Goal: Entertainment & Leisure: Consume media (video, audio)

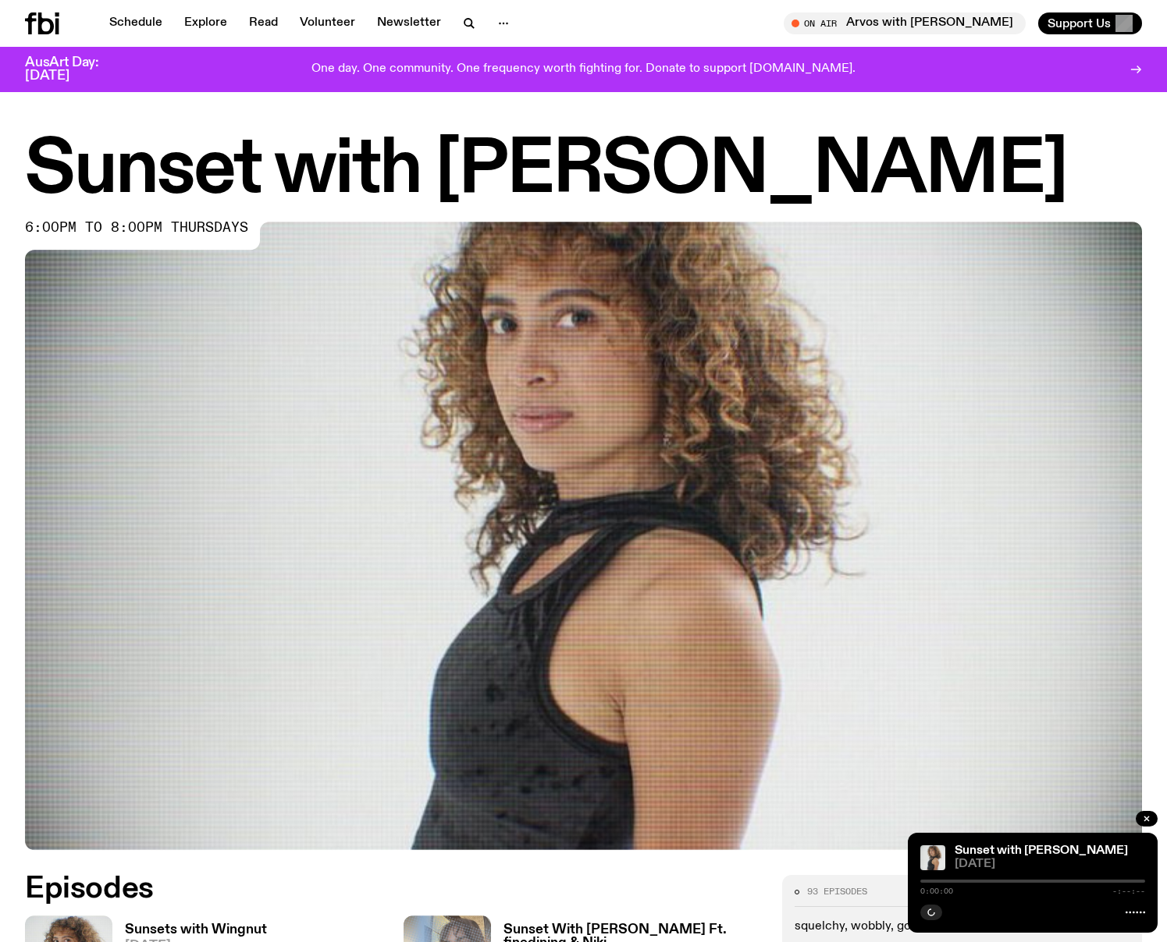
scroll to position [512, 0]
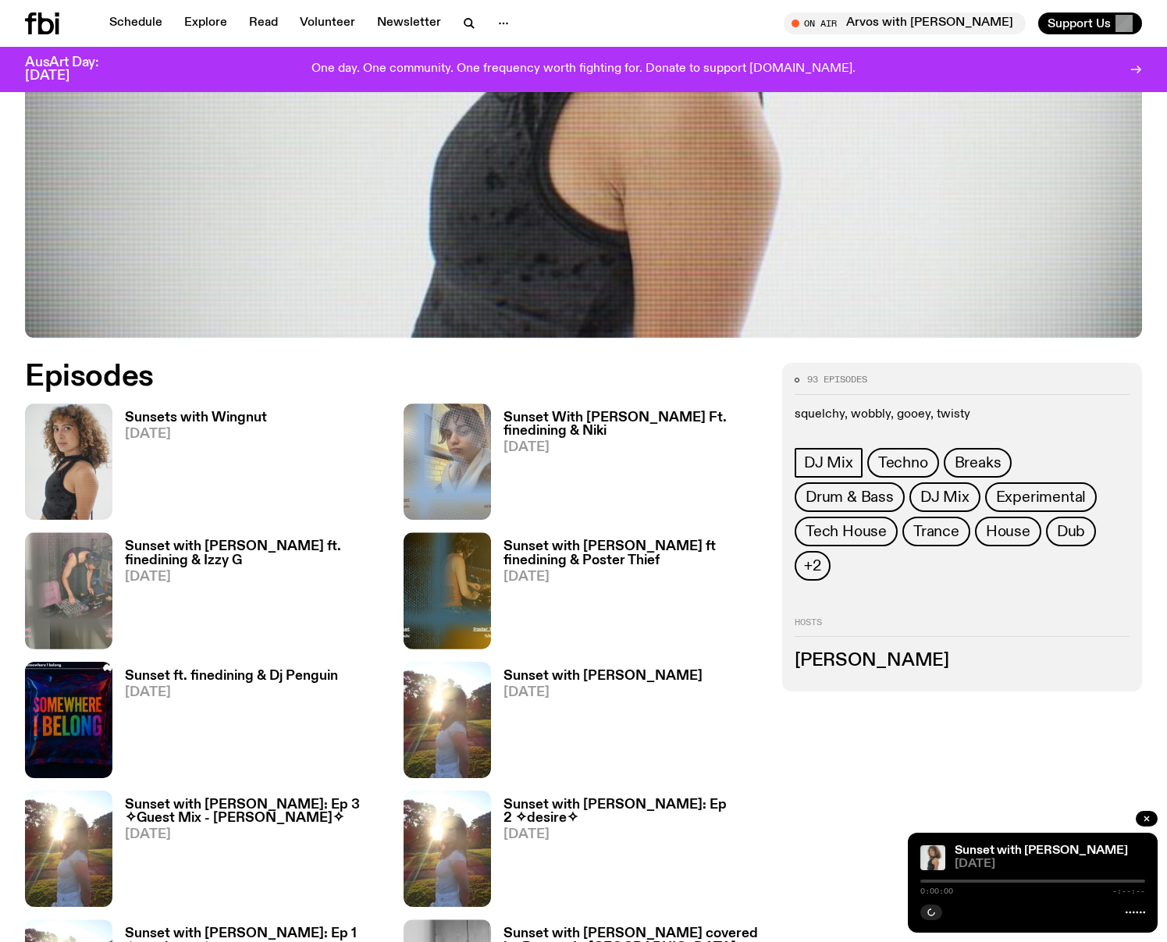
click at [189, 415] on h3 "Sunsets with Wingnut" at bounding box center [196, 417] width 142 height 13
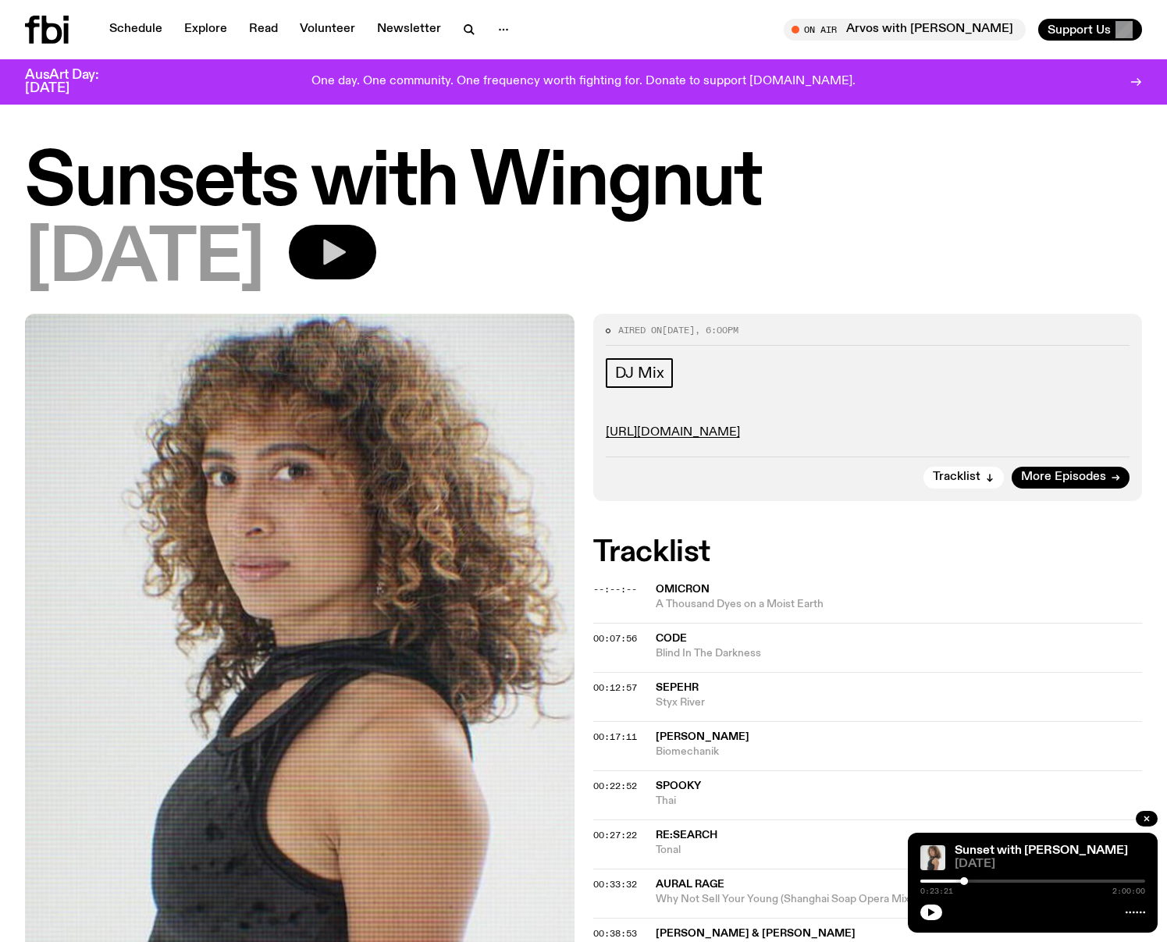
click at [376, 241] on button "button" at bounding box center [332, 252] width 87 height 55
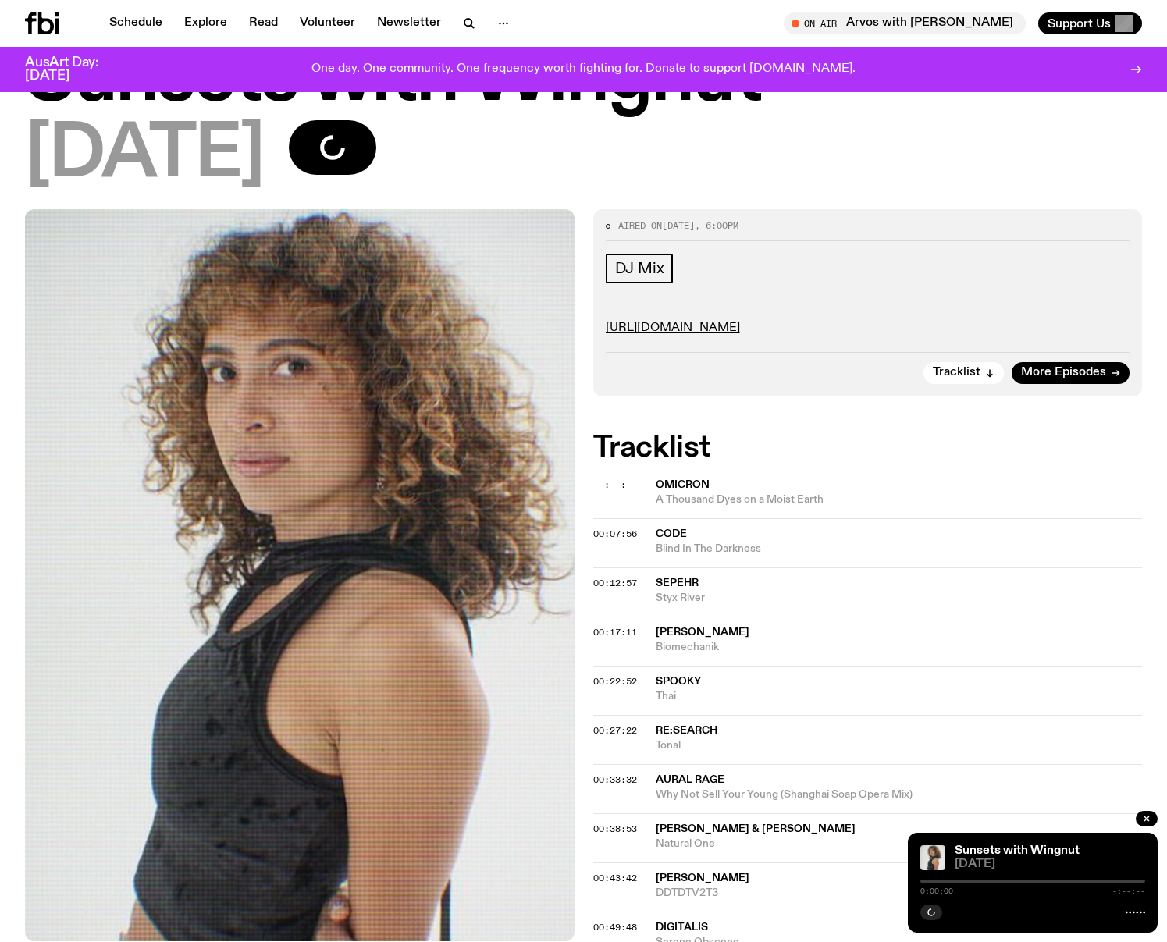
scroll to position [91, 0]
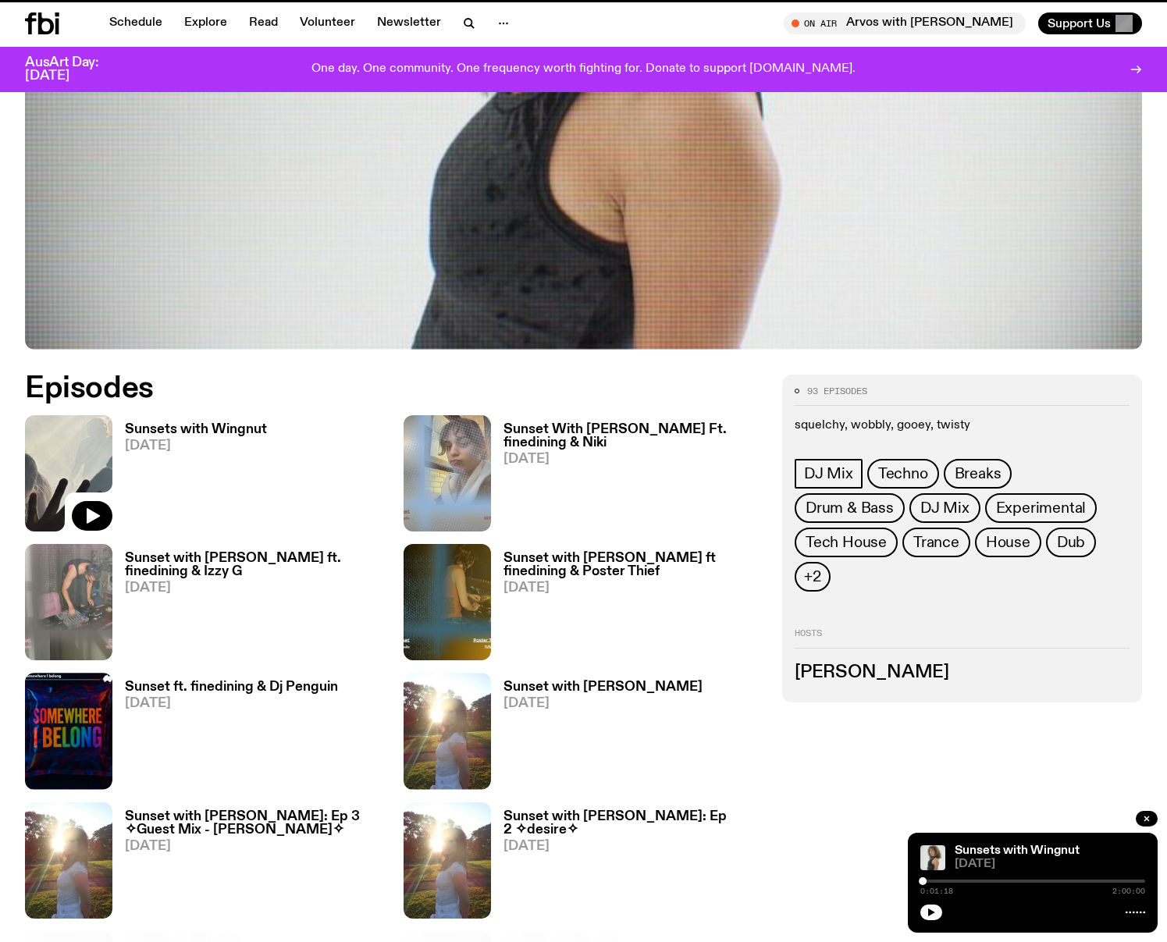
scroll to position [500, 0]
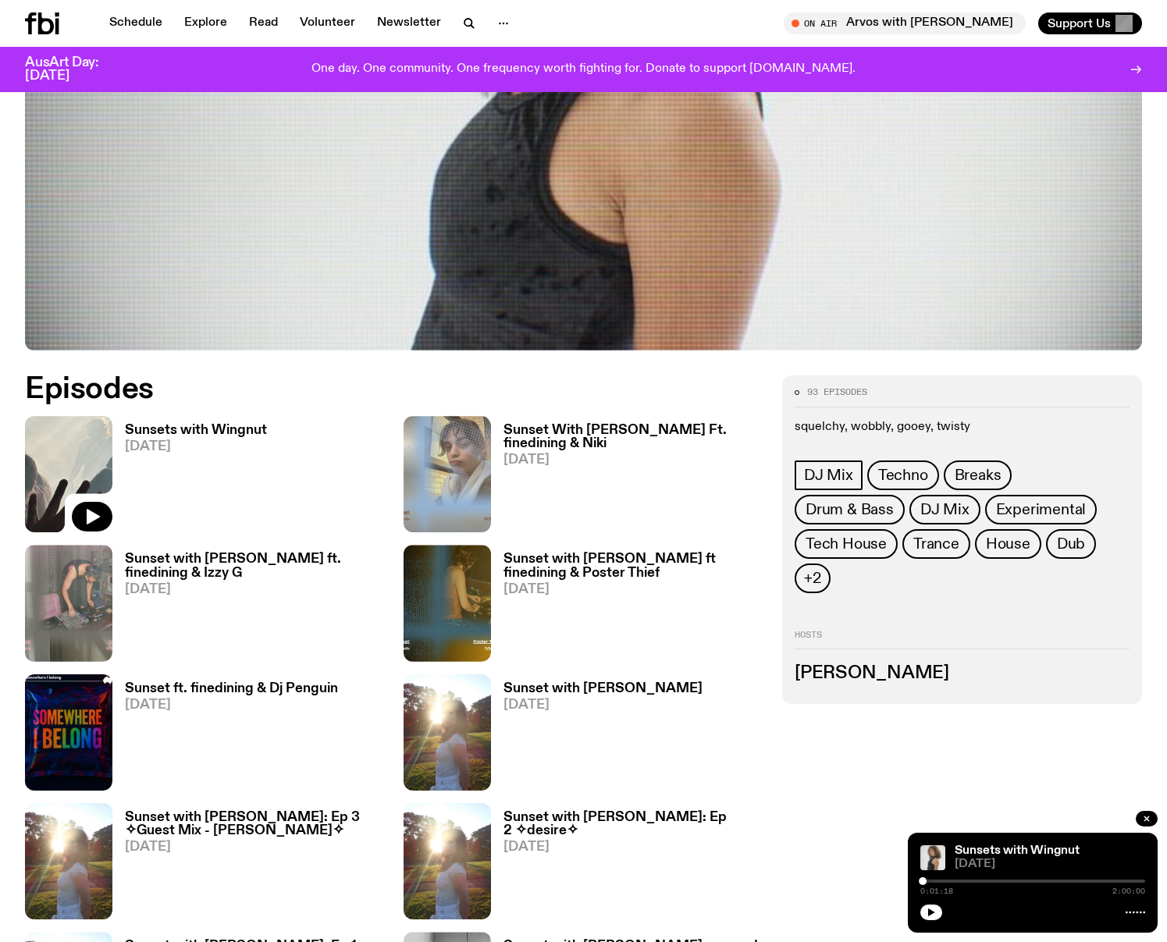
click at [207, 432] on h3 "Sunsets with Wingnut" at bounding box center [196, 430] width 142 height 13
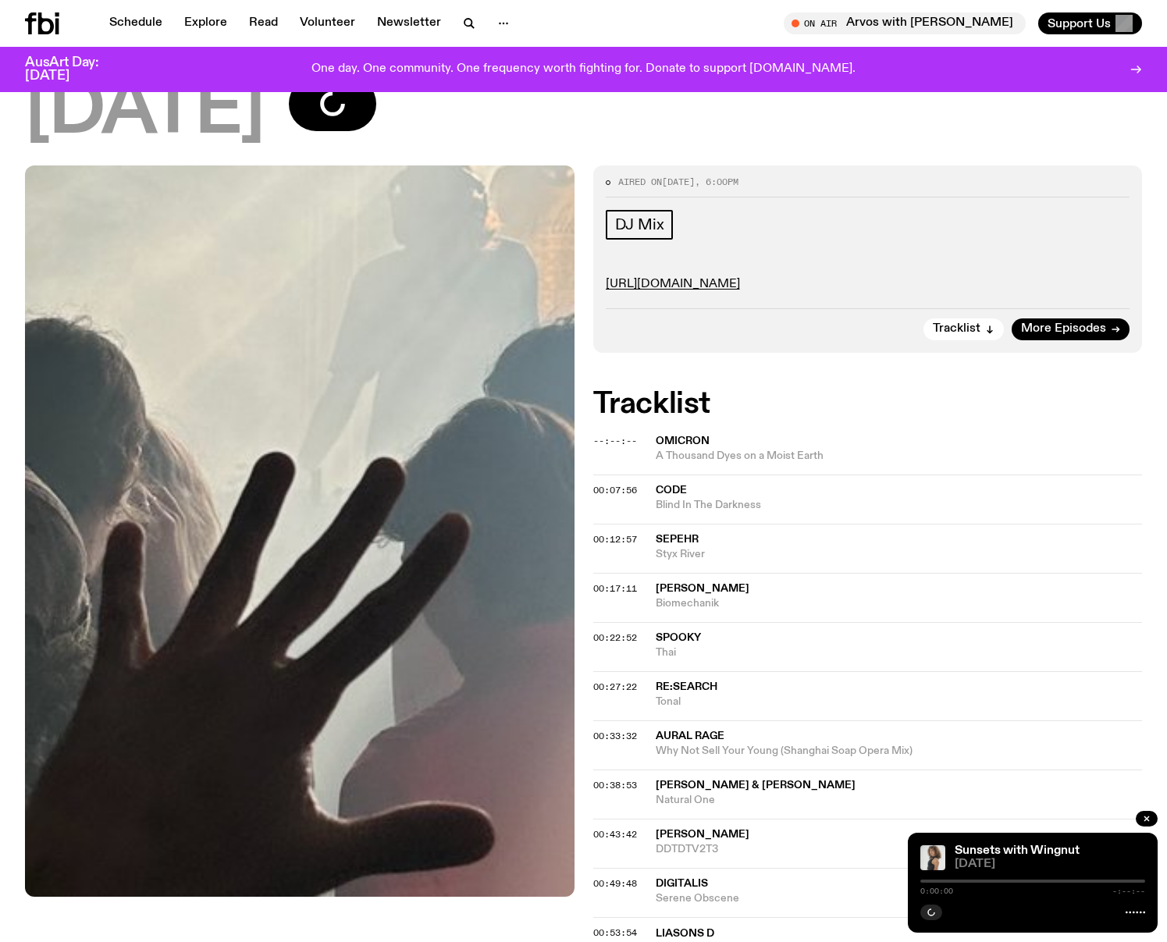
scroll to position [124, 0]
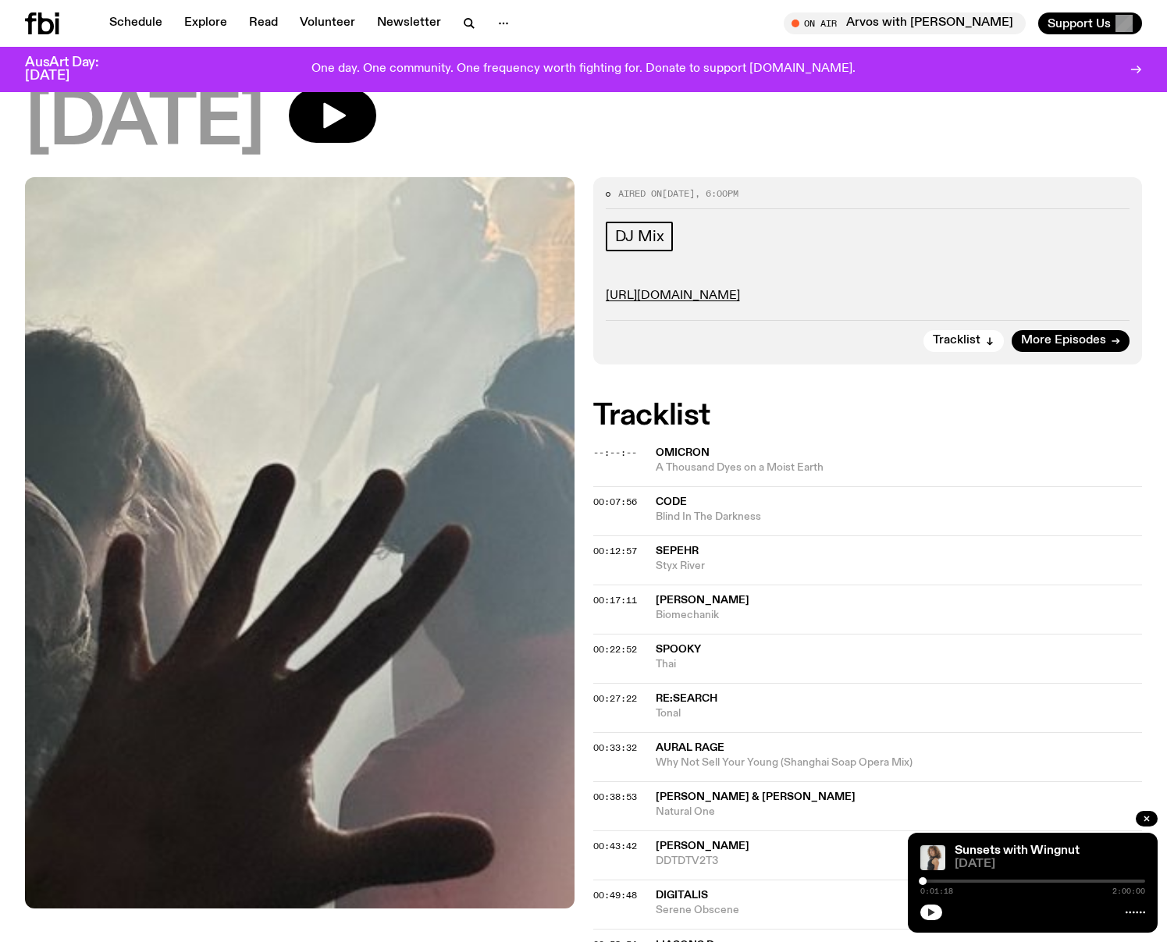
click at [930, 917] on icon "button" at bounding box center [931, 912] width 9 height 9
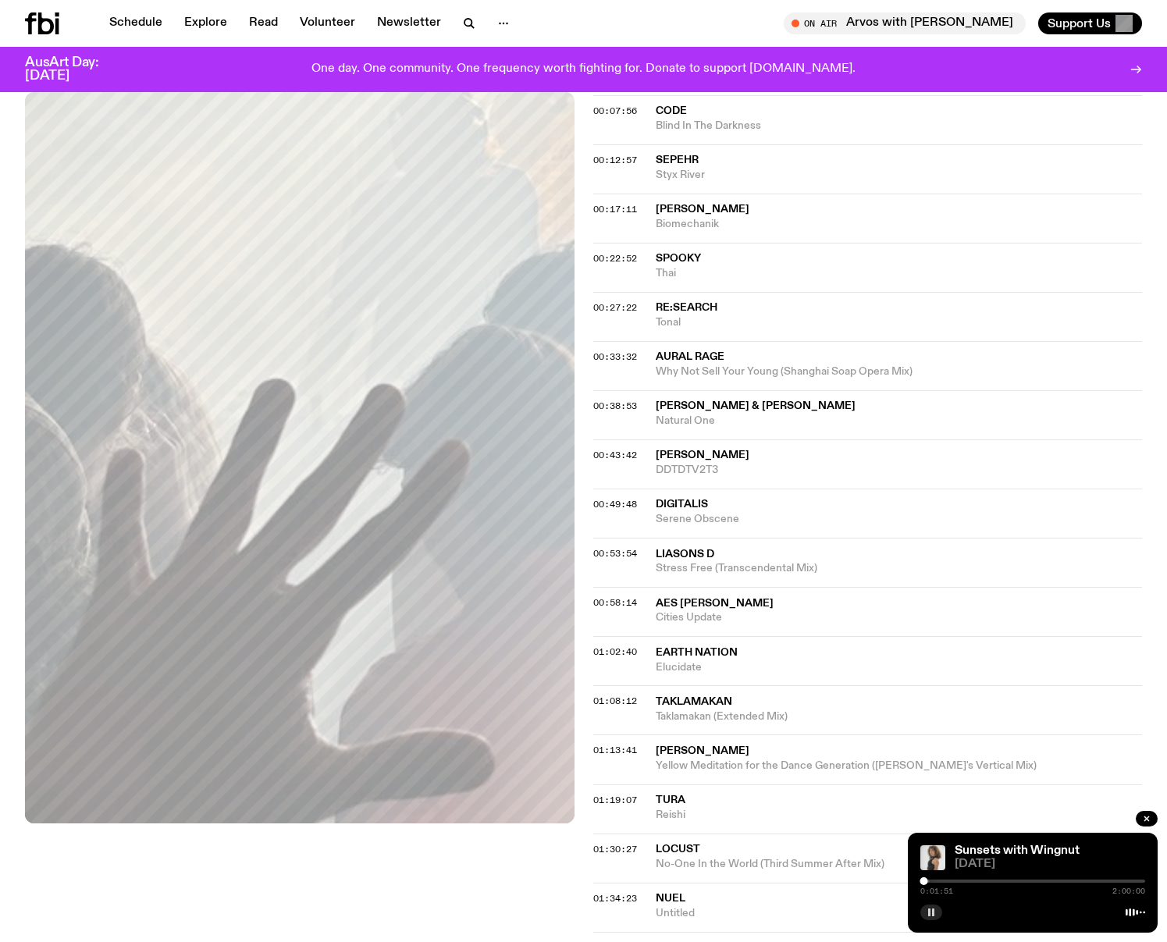
scroll to position [0, 0]
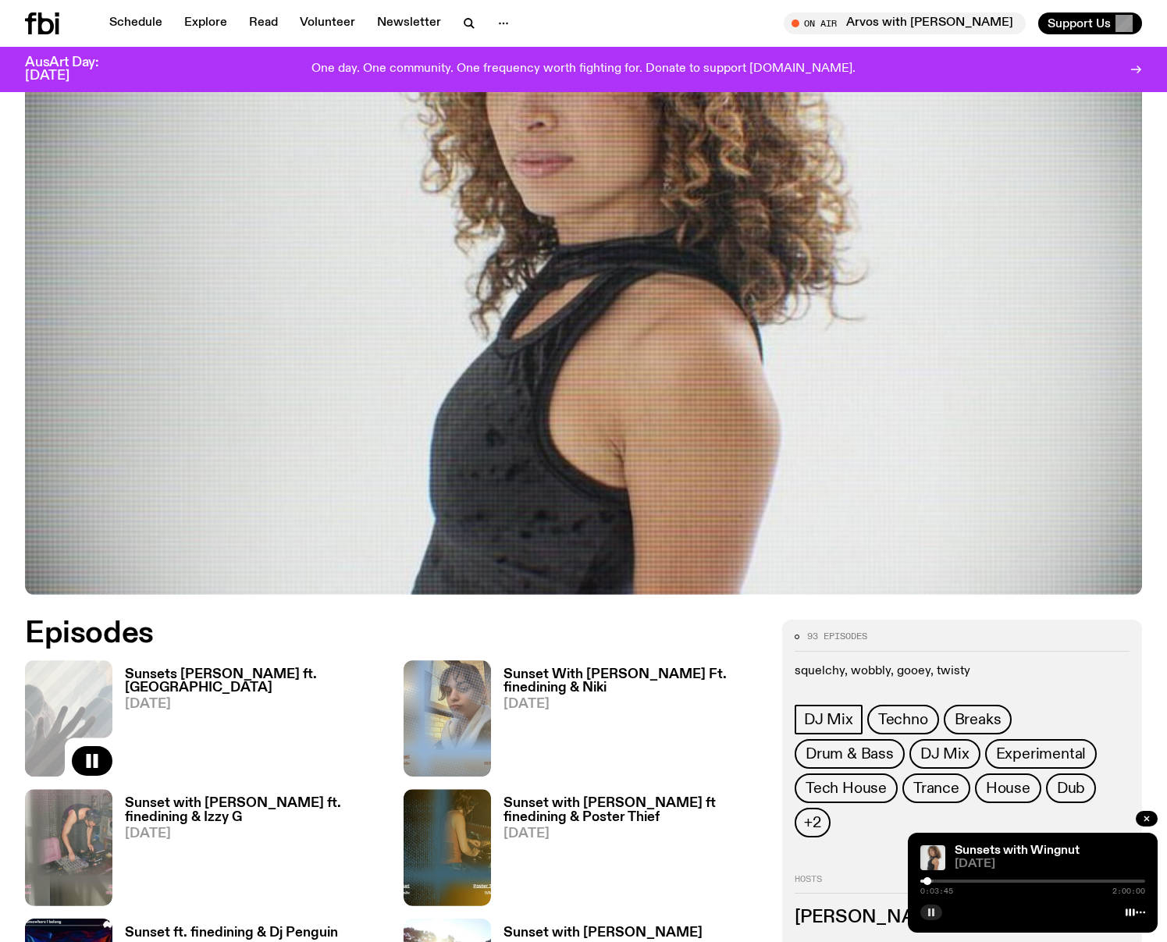
scroll to position [255, 0]
click at [213, 675] on h3 "Sunsets Tangela ft. Wingnut" at bounding box center [255, 682] width 260 height 27
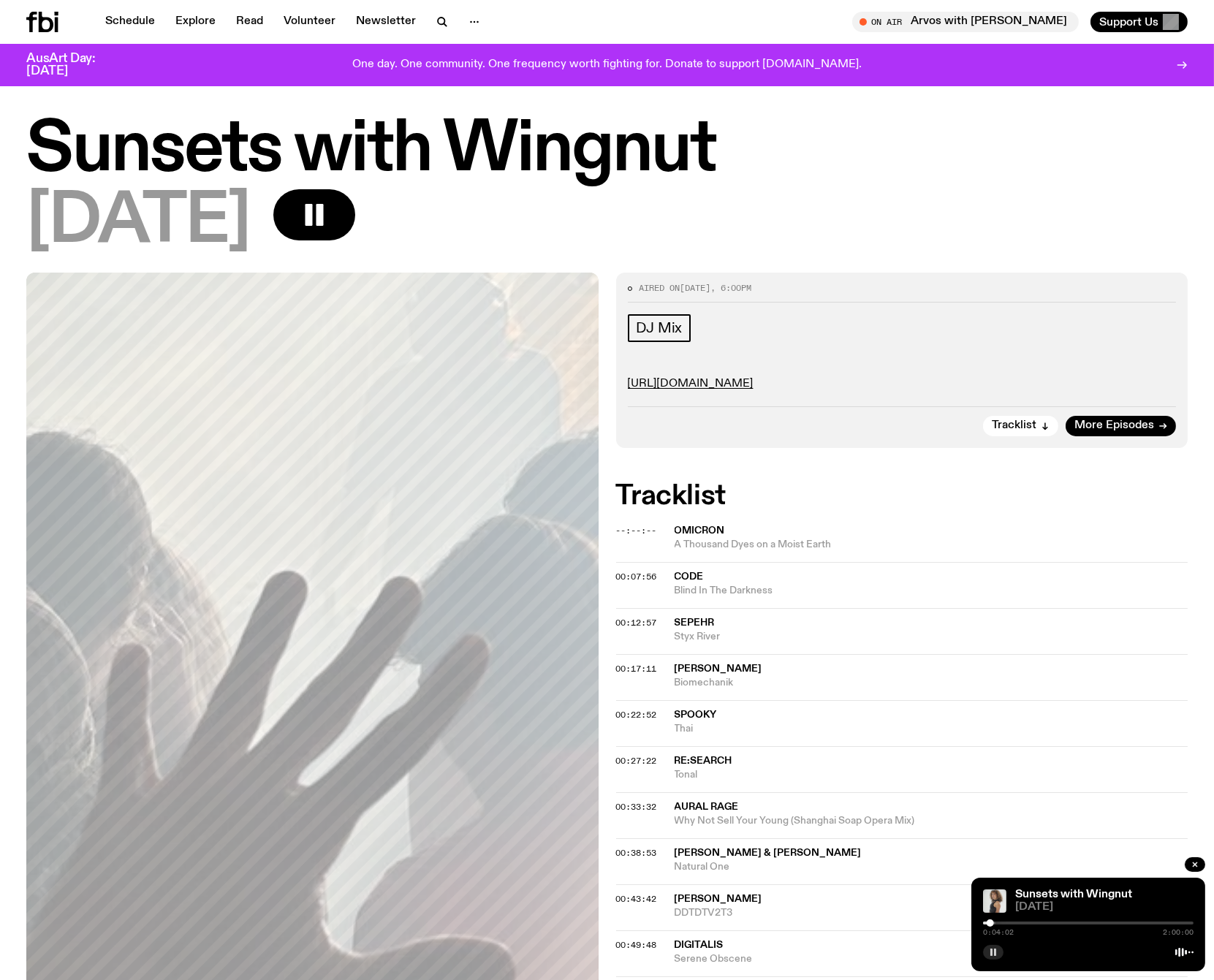
scroll to position [16, 0]
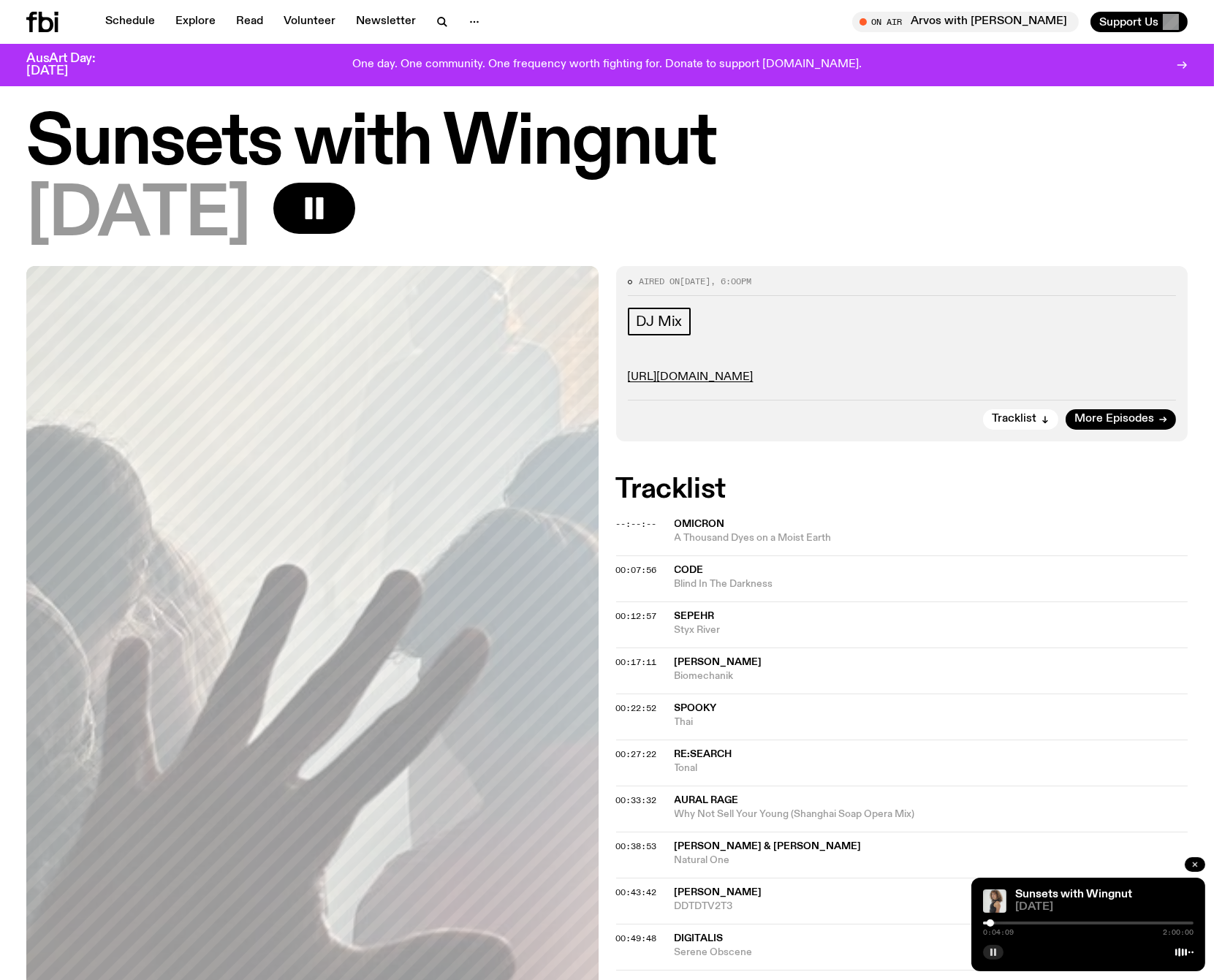
click at [1091, 863] on icon "button" at bounding box center [1194, 864] width 8 height 8
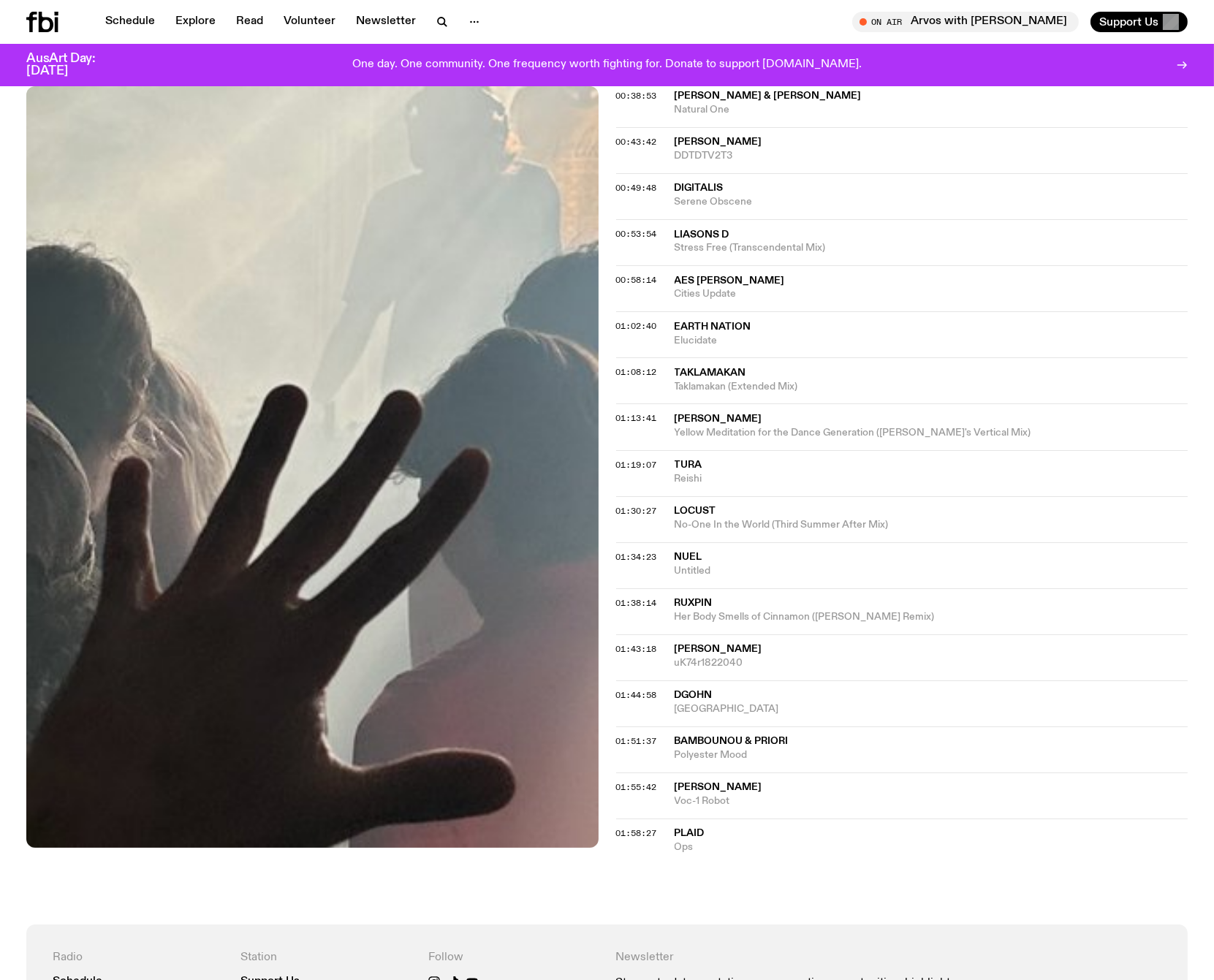
scroll to position [773, 0]
